Goal: Complete application form

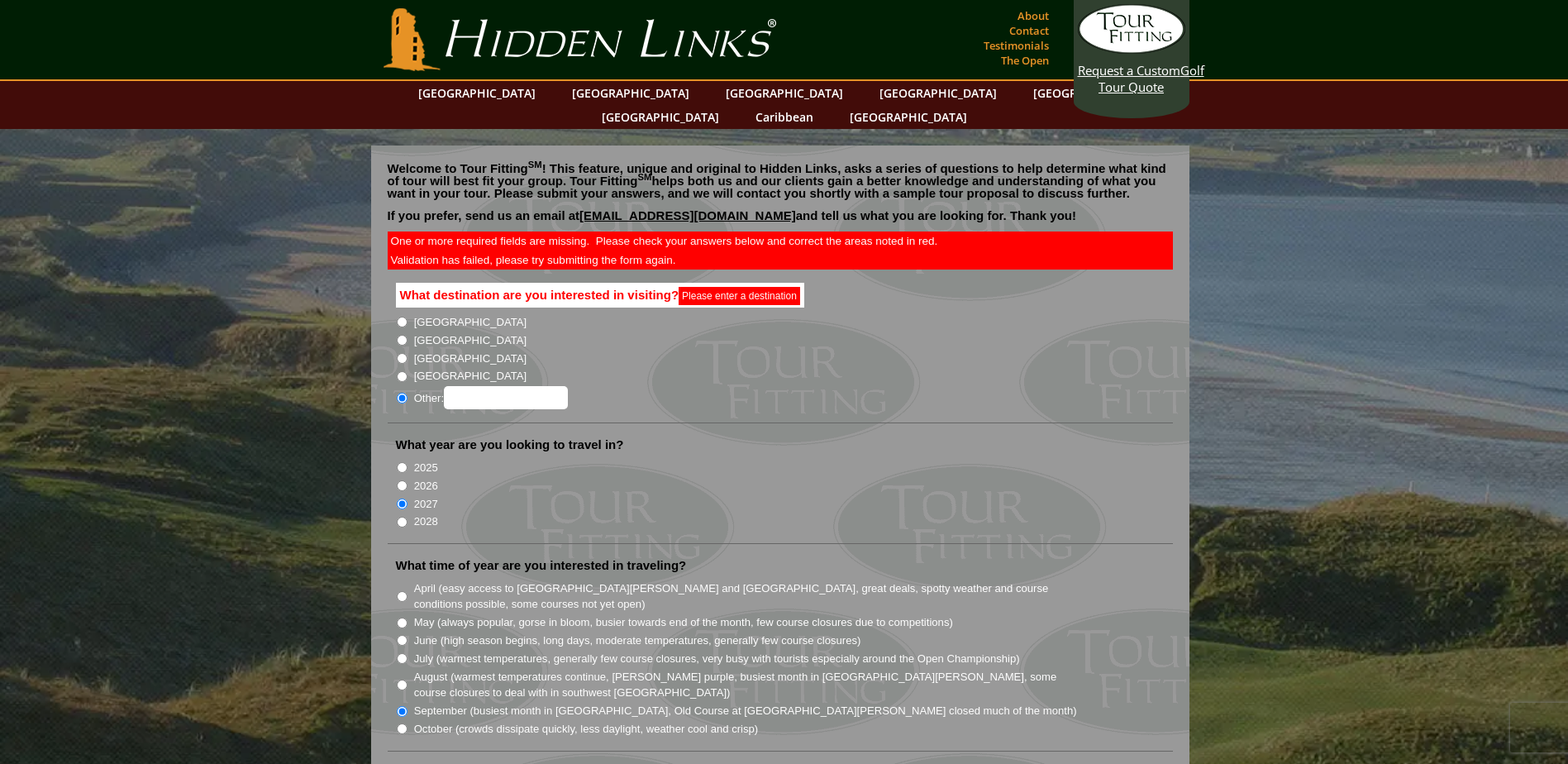
click at [402, 317] on input "[GEOGRAPHIC_DATA]" at bounding box center [402, 322] width 11 height 11
radio input "true"
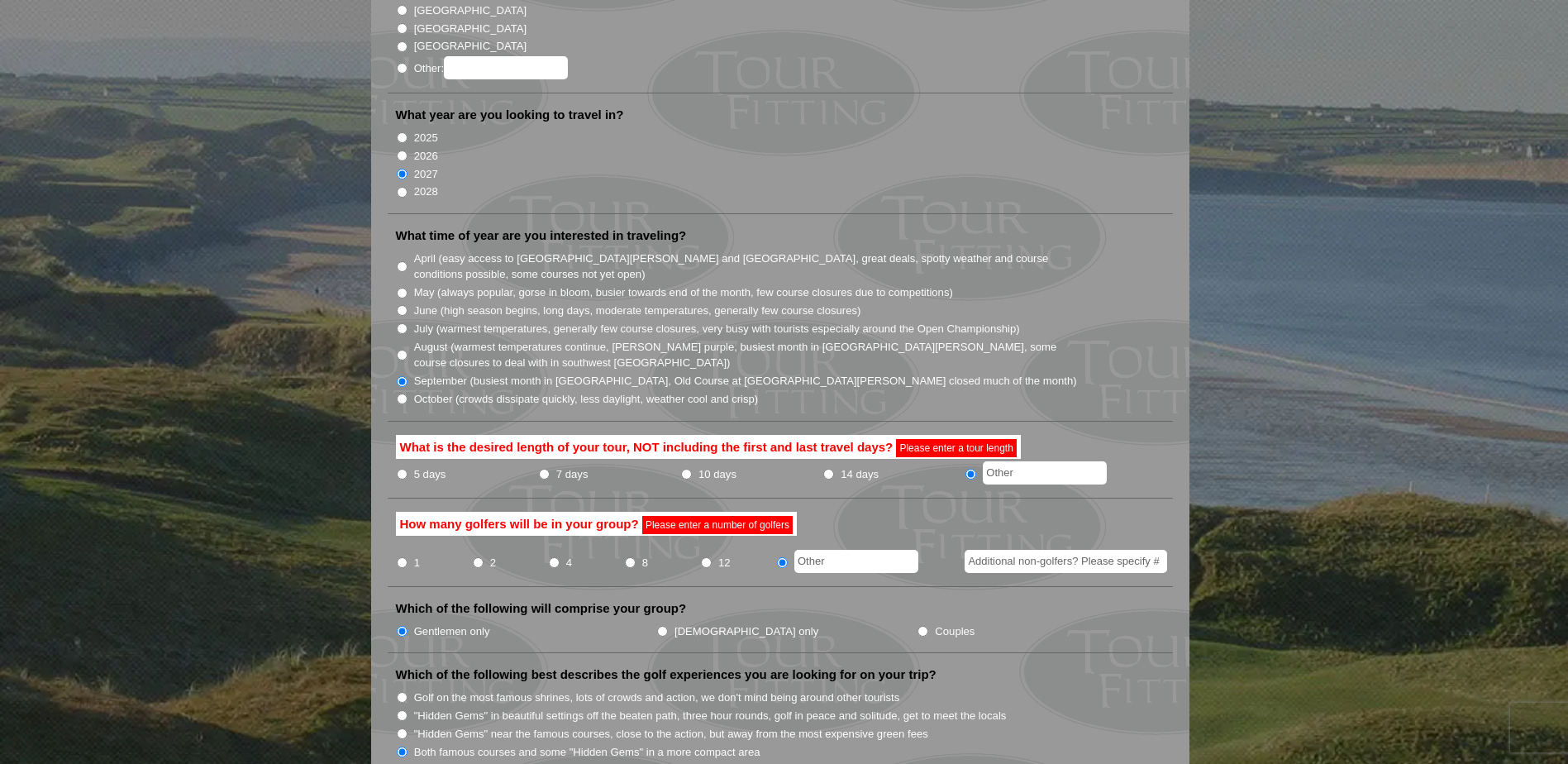
scroll to position [330, 0]
click at [829, 468] on input "14 days" at bounding box center [828, 473] width 11 height 11
radio input "true"
click at [971, 468] on input "radio" at bounding box center [970, 473] width 11 height 11
radio input "true"
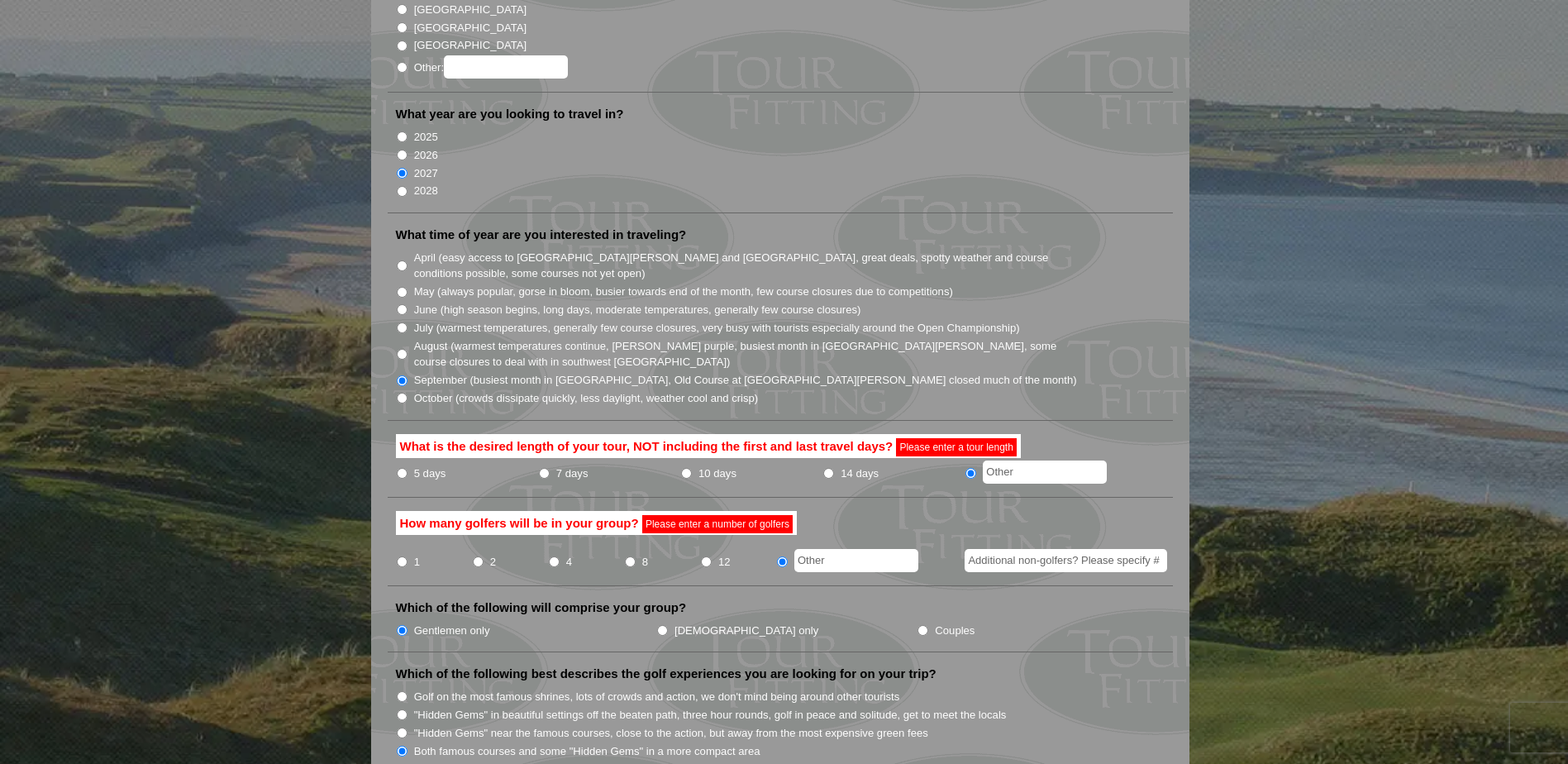
click at [993, 461] on input "text" at bounding box center [1045, 472] width 124 height 23
click at [831, 468] on input "14 days" at bounding box center [828, 473] width 11 height 11
radio input "true"
click at [628, 556] on input "8" at bounding box center [629, 561] width 11 height 11
radio input "true"
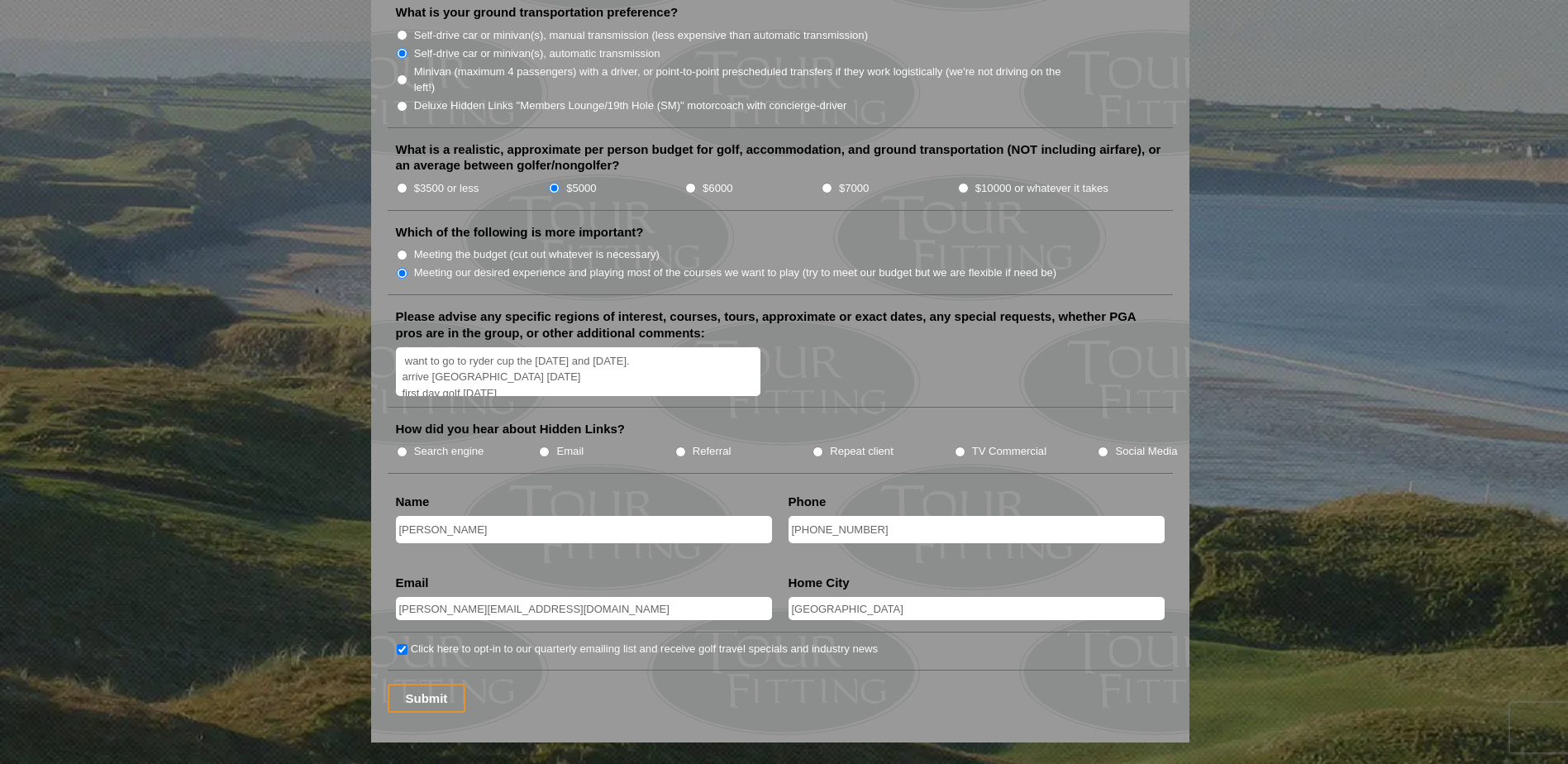
scroll to position [1984, 0]
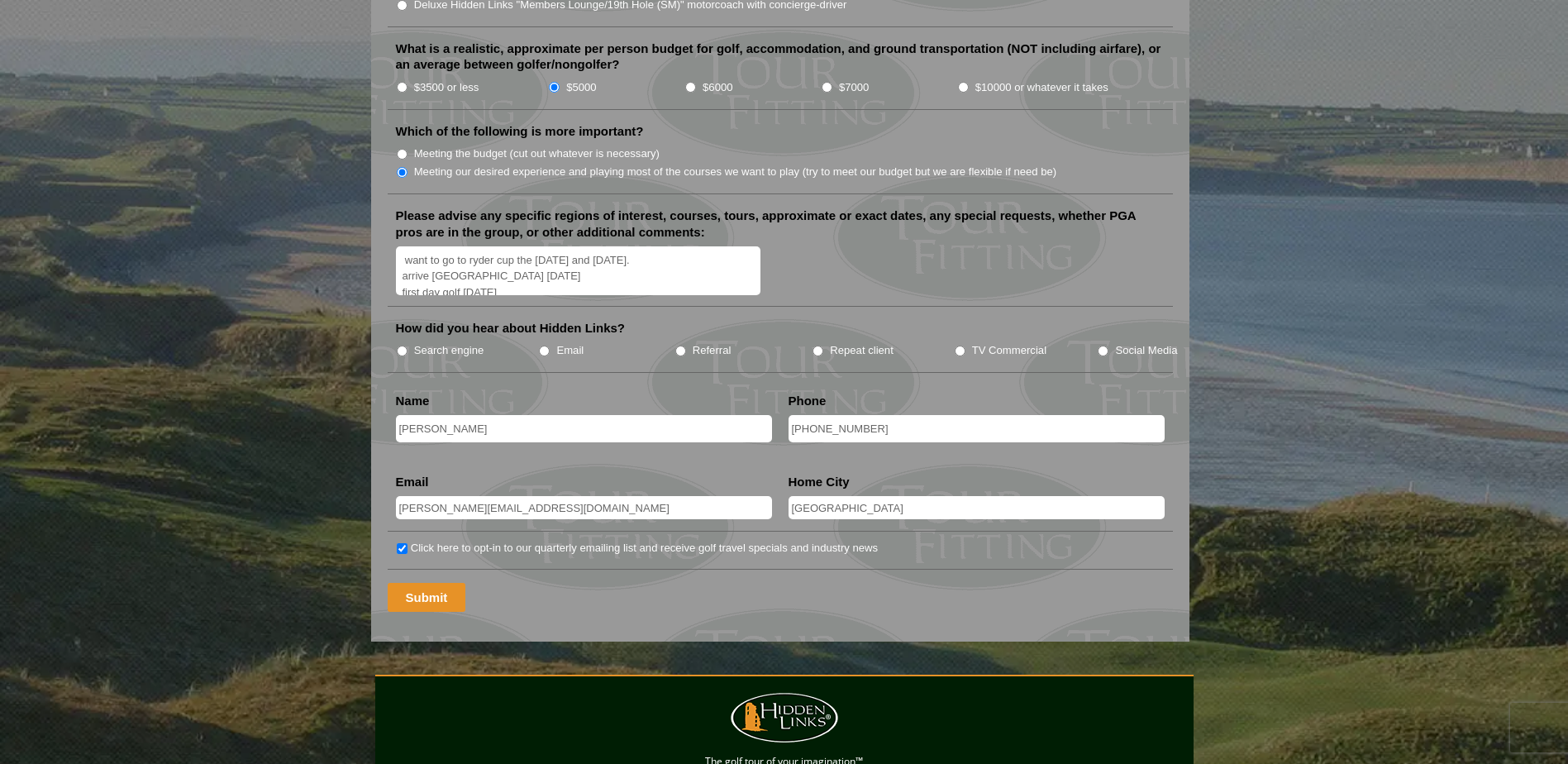
click at [423, 583] on input "Submit" at bounding box center [427, 597] width 79 height 29
